Goal: Transaction & Acquisition: Purchase product/service

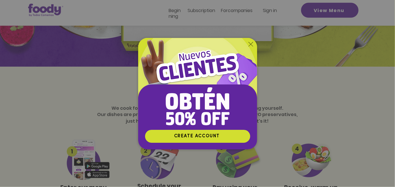
click at [250, 44] on icon "Back to site" at bounding box center [251, 44] width 5 height 5
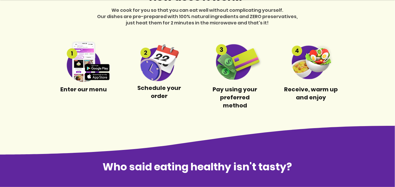
scroll to position [263, 0]
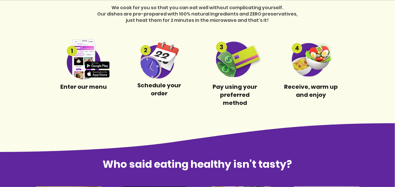
click at [79, 65] on img at bounding box center [84, 59] width 54 height 41
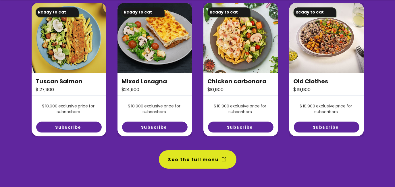
scroll to position [444, 0]
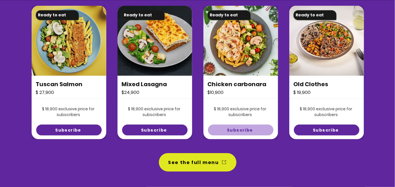
click at [246, 127] on span "Subscribe" at bounding box center [240, 130] width 26 height 6
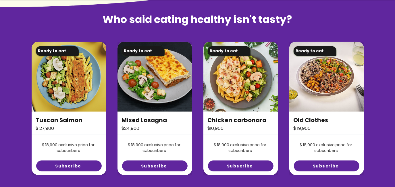
scroll to position [406, 0]
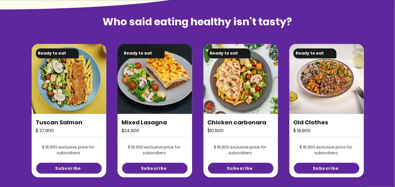
click at [336, 75] on img at bounding box center [326, 79] width 75 height 70
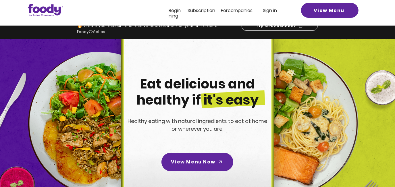
scroll to position [0, 0]
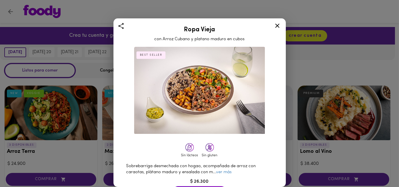
click at [275, 25] on icon at bounding box center [277, 25] width 7 height 7
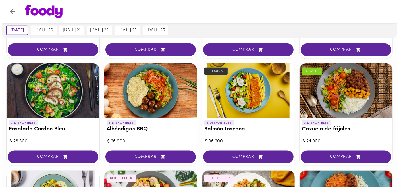
scroll to position [450, 0]
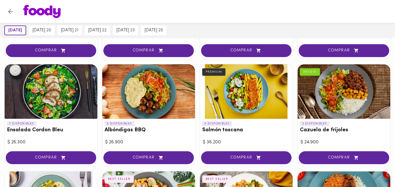
click at [51, 103] on div at bounding box center [51, 91] width 93 height 55
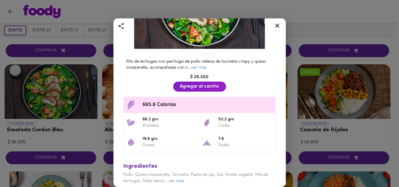
scroll to position [86, 0]
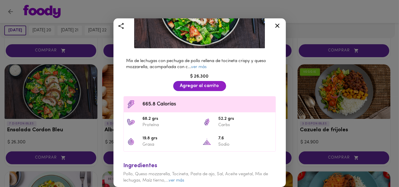
click at [277, 26] on icon at bounding box center [277, 26] width 4 height 4
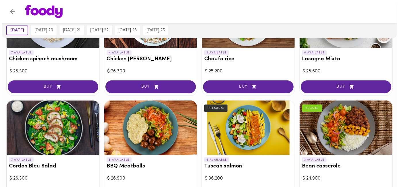
scroll to position [423, 0]
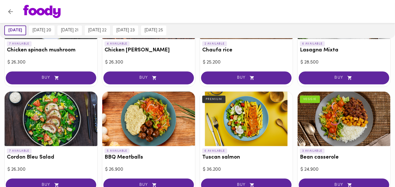
click at [47, 126] on div at bounding box center [51, 119] width 93 height 55
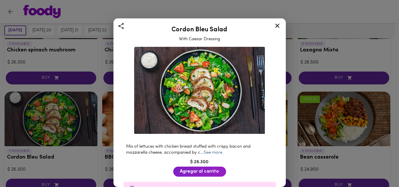
click at [211, 151] on link "See more" at bounding box center [213, 153] width 19 height 4
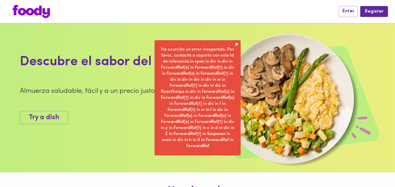
click at [238, 45] on span at bounding box center [237, 44] width 6 height 6
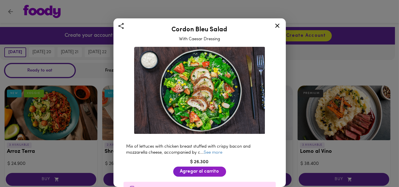
click at [273, 26] on div at bounding box center [277, 27] width 14 height 14
